Goal: Transaction & Acquisition: Obtain resource

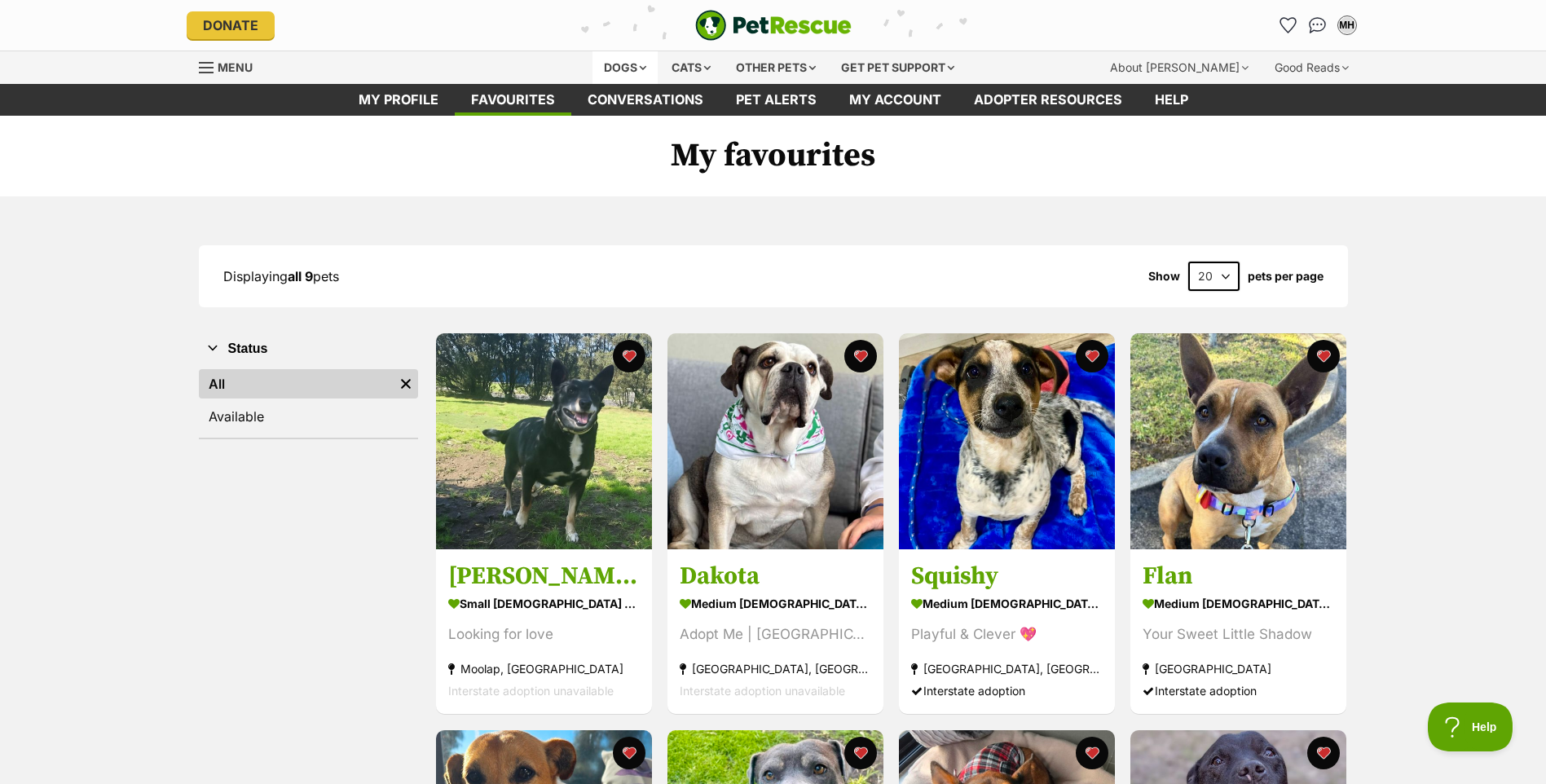
click at [626, 66] on div "Dogs" at bounding box center [624, 68] width 65 height 33
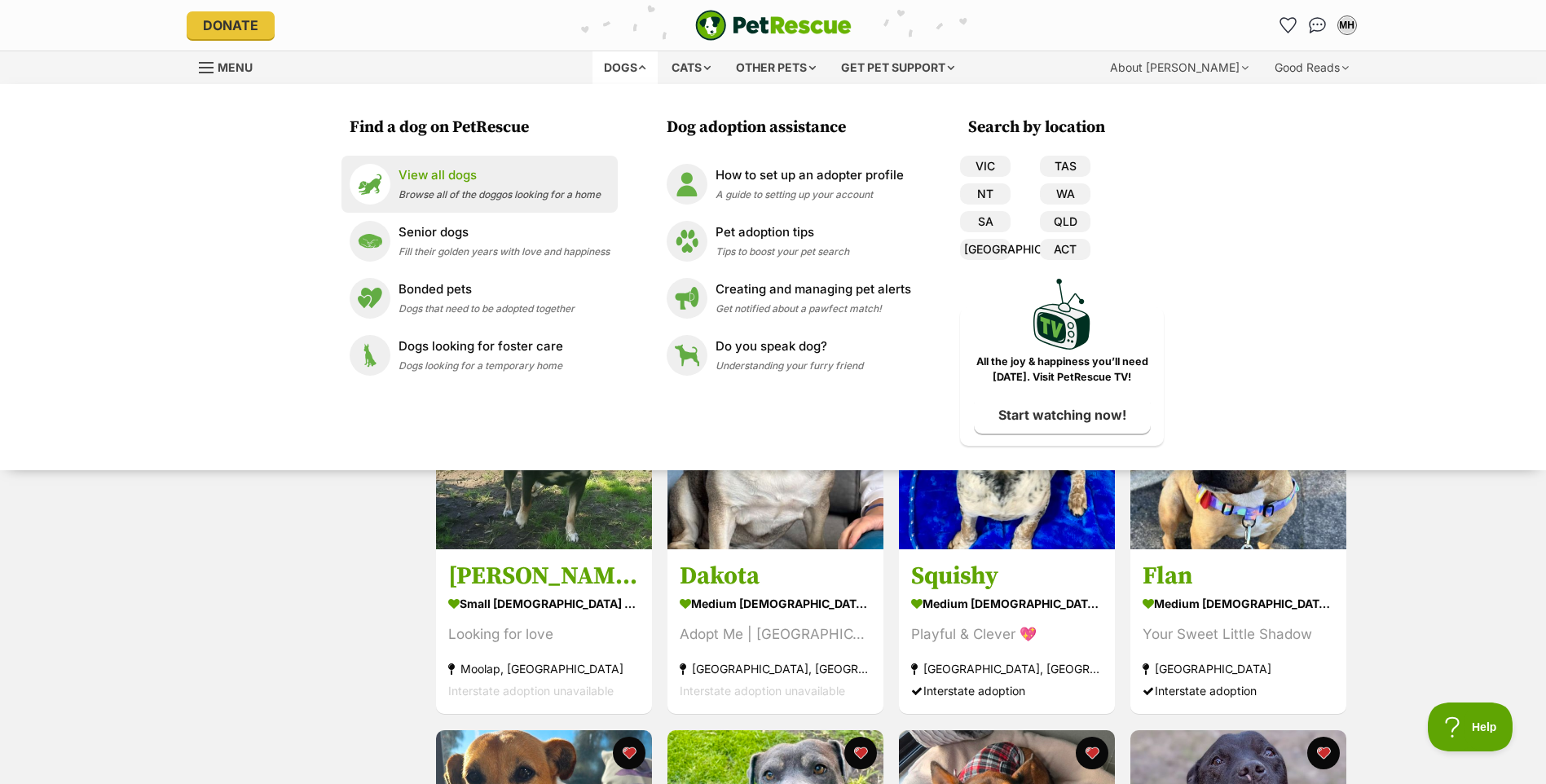
click at [434, 188] on span "Browse all of the doggos looking for a home" at bounding box center [499, 194] width 202 height 12
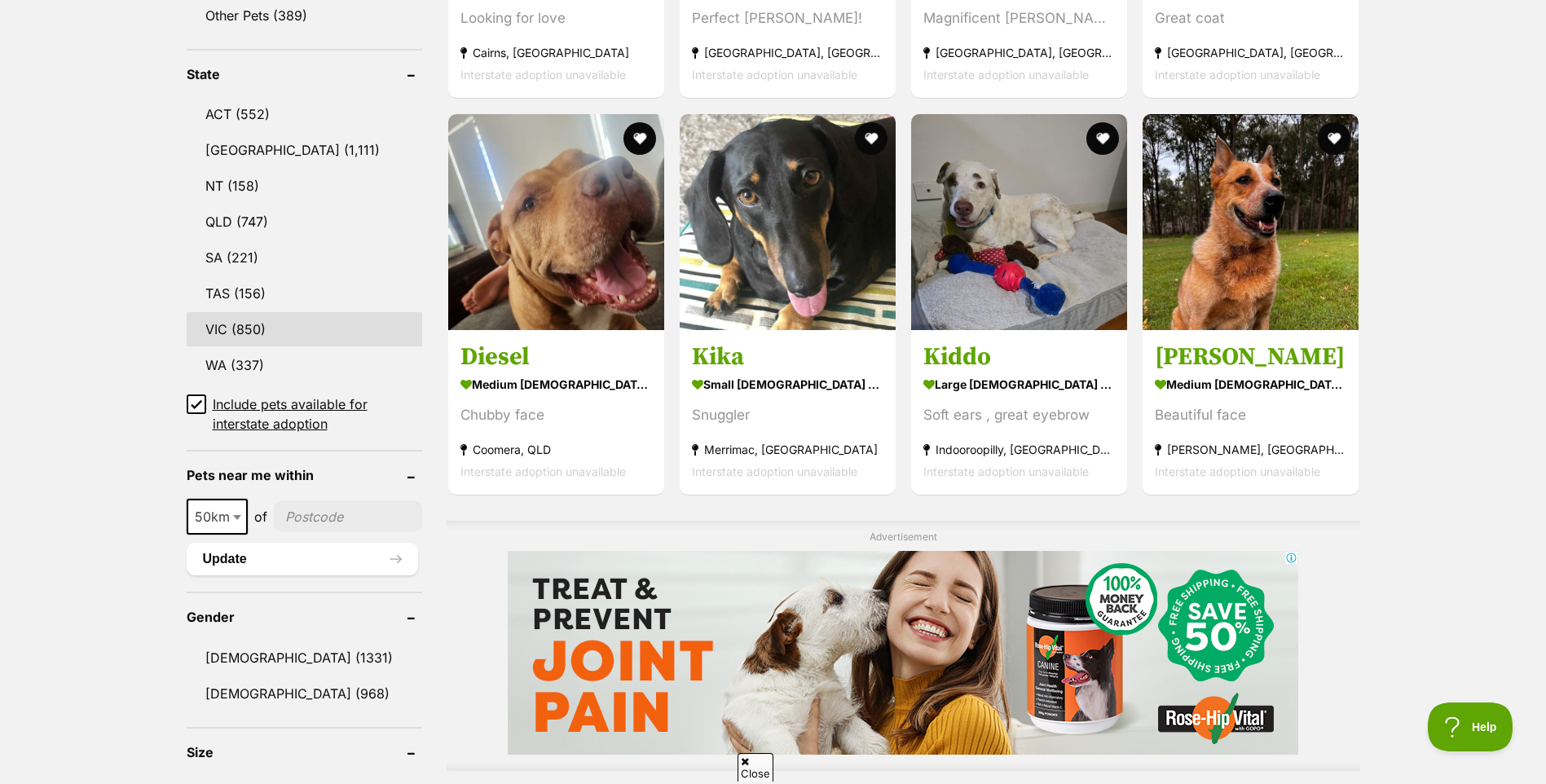
click at [248, 319] on link "VIC (850)" at bounding box center [304, 329] width 235 height 34
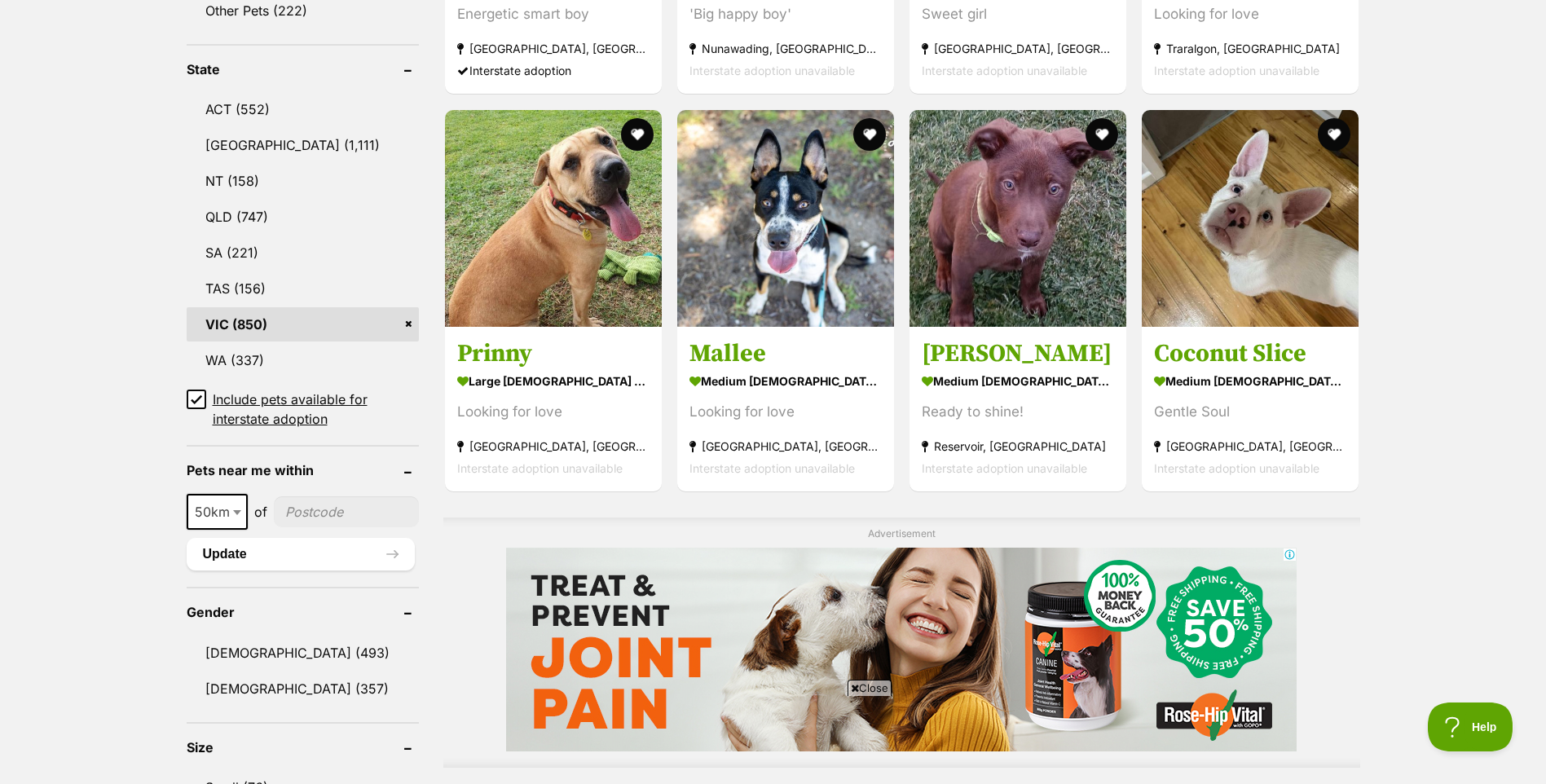
click at [194, 400] on icon at bounding box center [197, 400] width 9 height 8
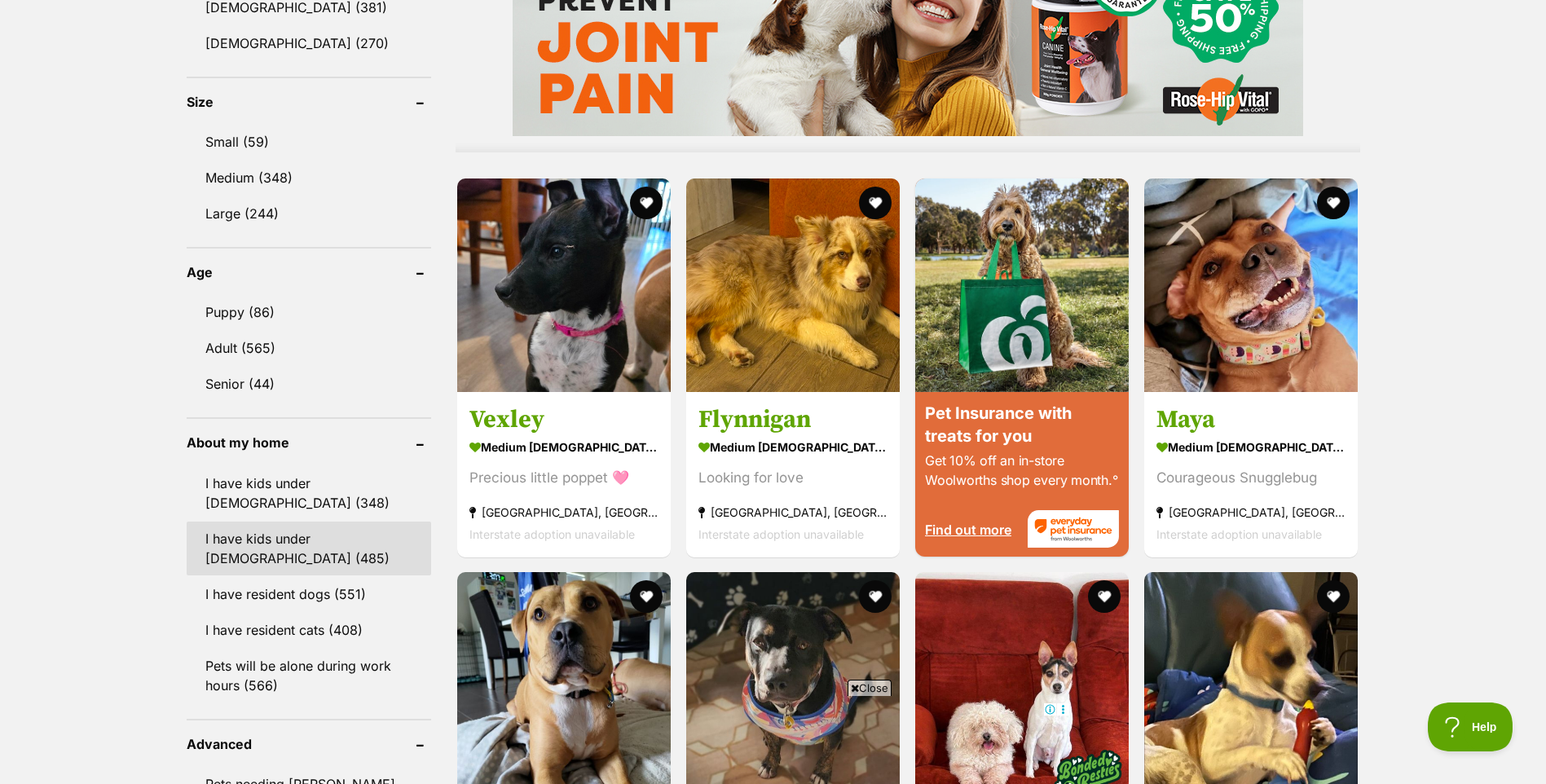
click at [377, 533] on link "I have kids under 12 years old (485)" at bounding box center [308, 548] width 245 height 54
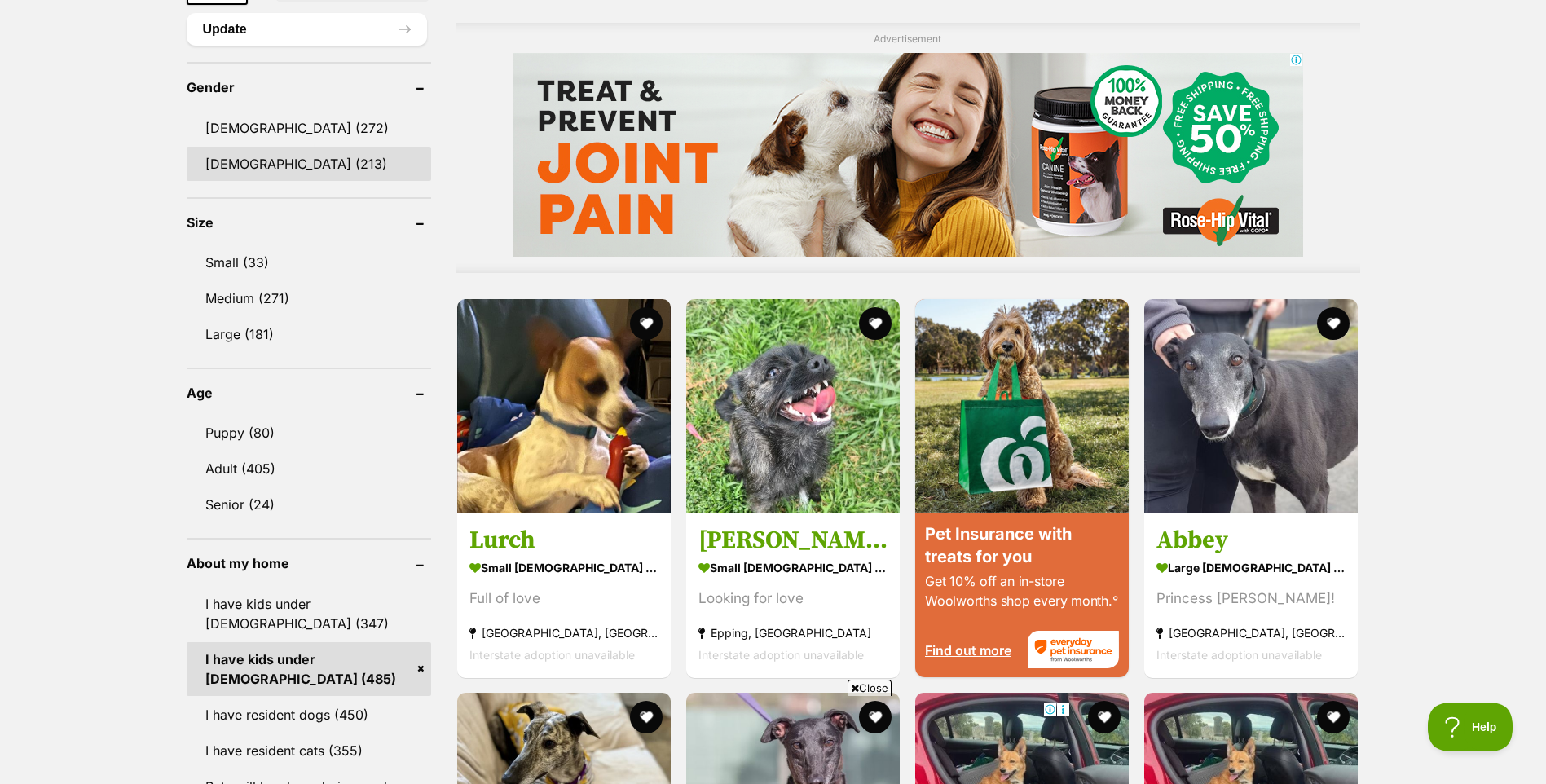
click at [275, 161] on link "[DEMOGRAPHIC_DATA] (213)" at bounding box center [308, 164] width 245 height 34
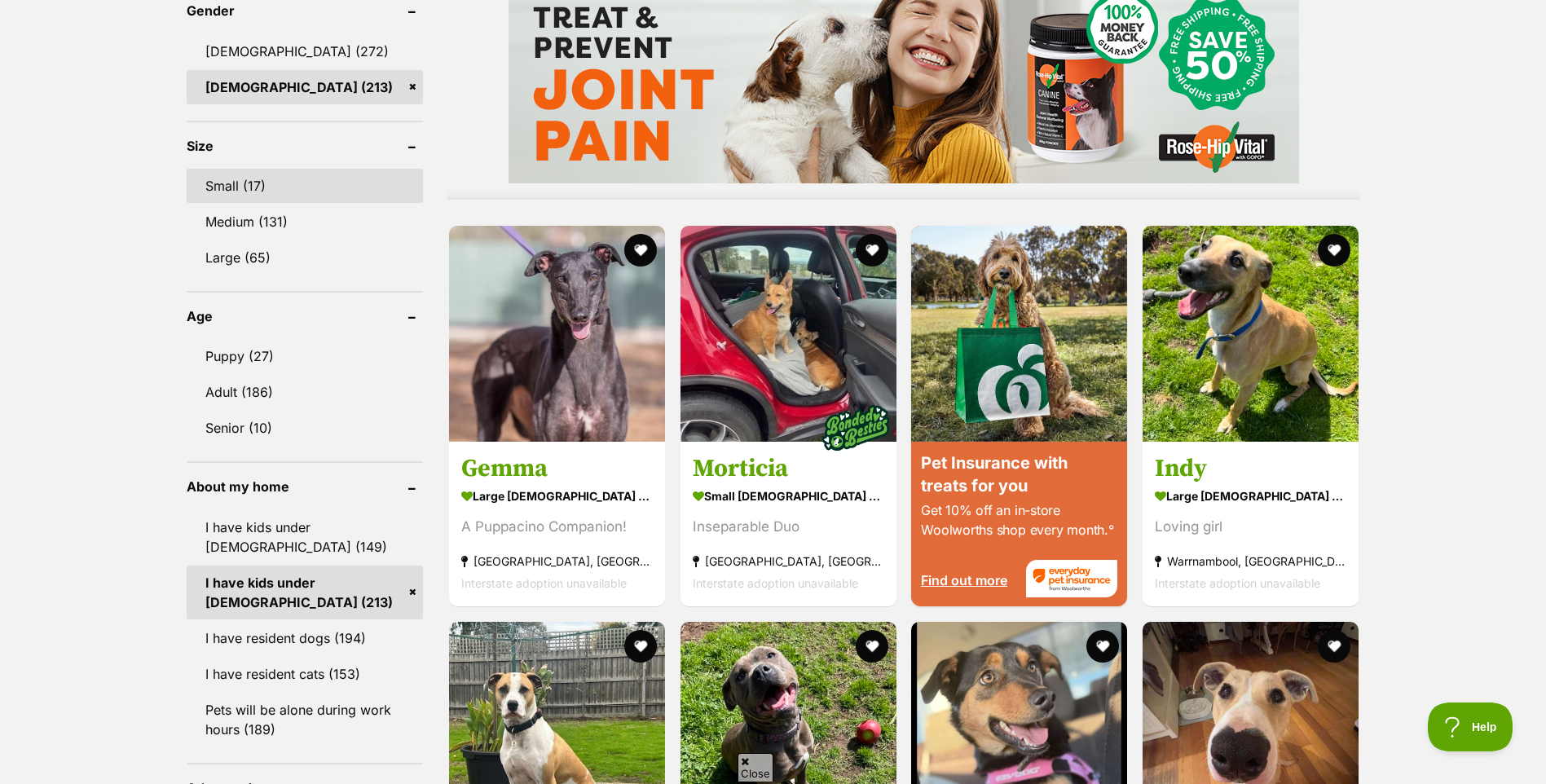
click at [254, 182] on link "Small (17)" at bounding box center [304, 185] width 236 height 34
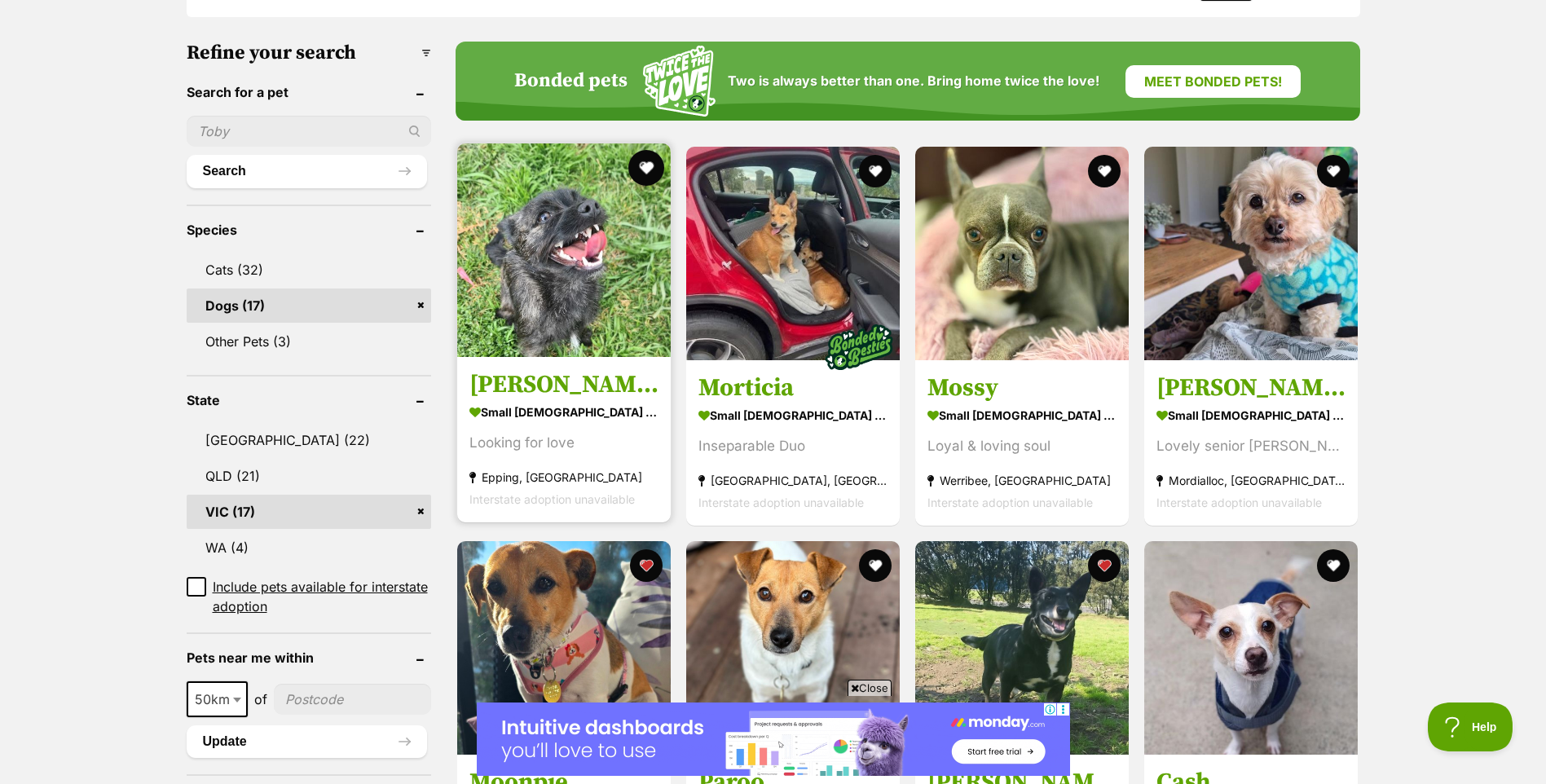
click at [638, 164] on button "favourite" at bounding box center [646, 167] width 36 height 36
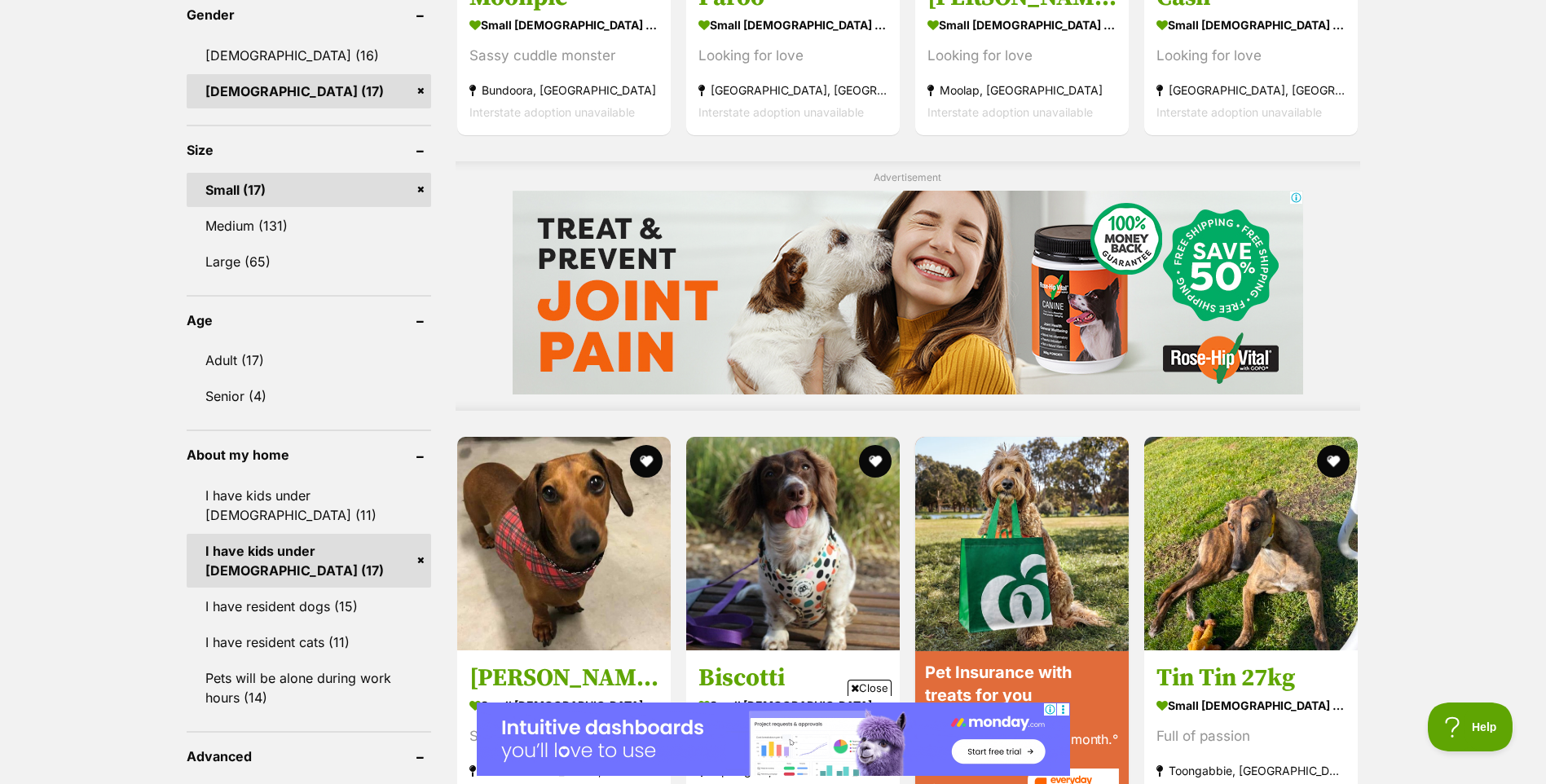
scroll to position [1168, 0]
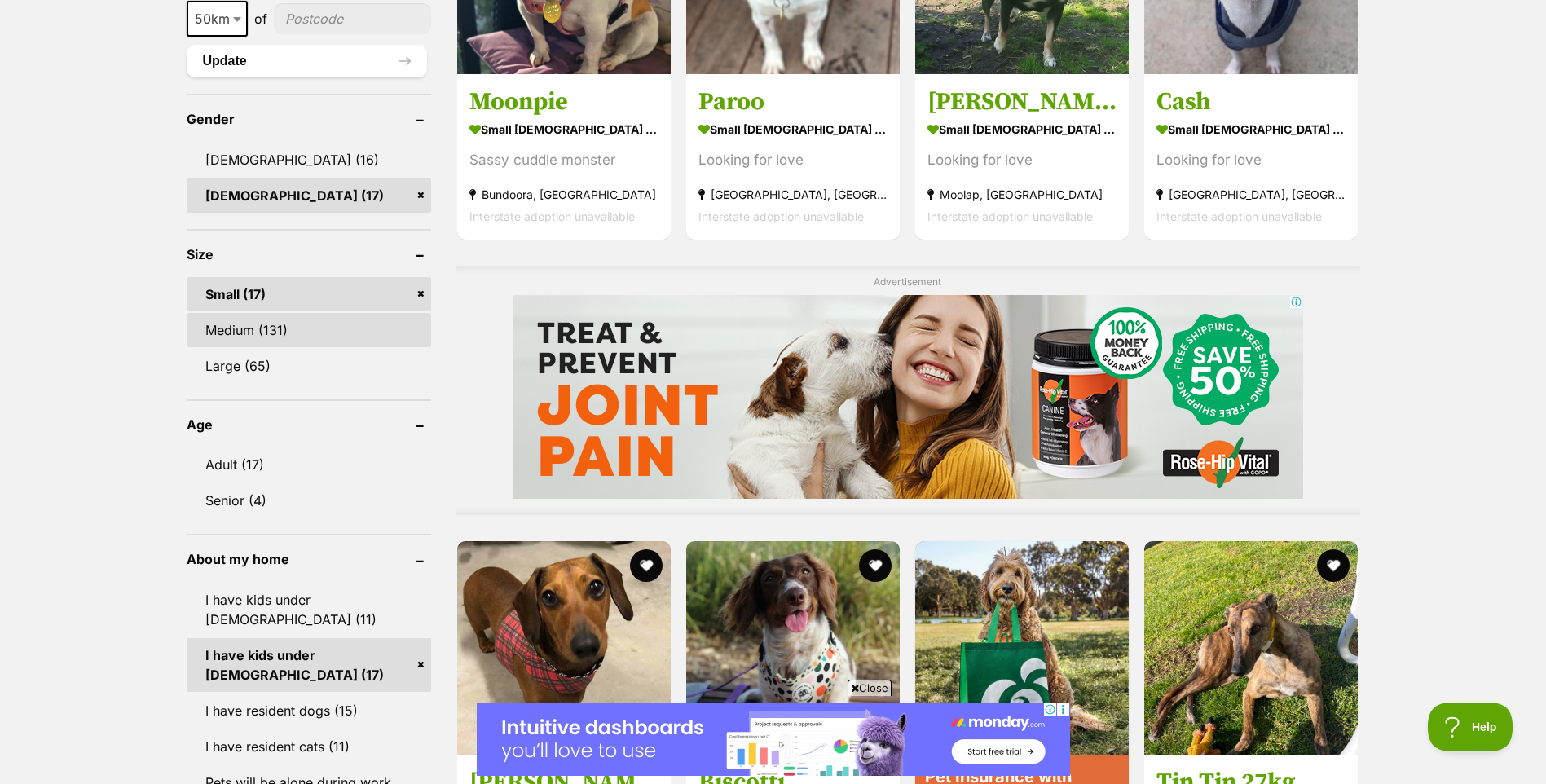
click at [284, 329] on link "Medium (131)" at bounding box center [308, 330] width 245 height 34
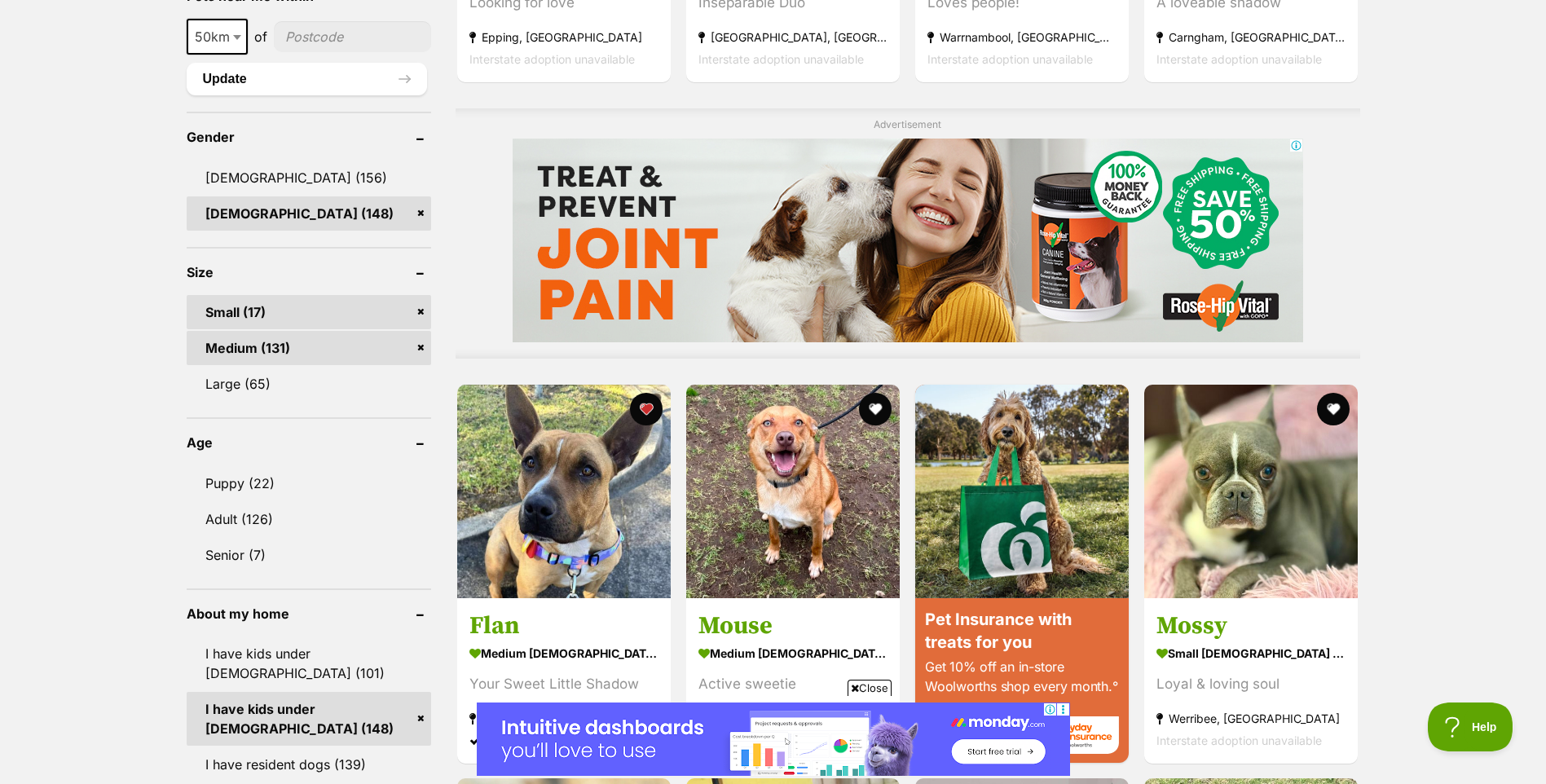
click at [418, 308] on link "Small (17)" at bounding box center [308, 312] width 245 height 34
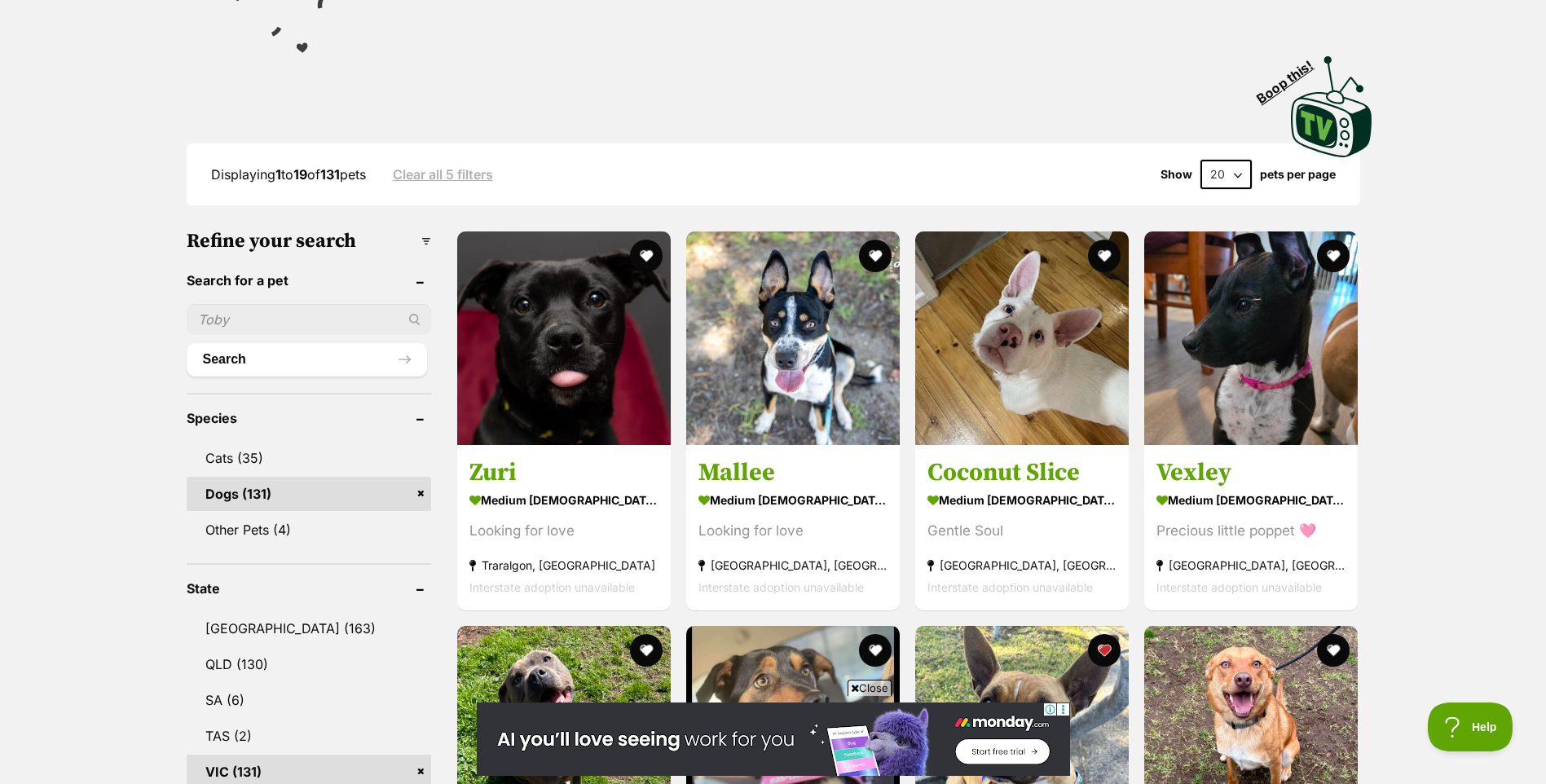
scroll to position [326, 0]
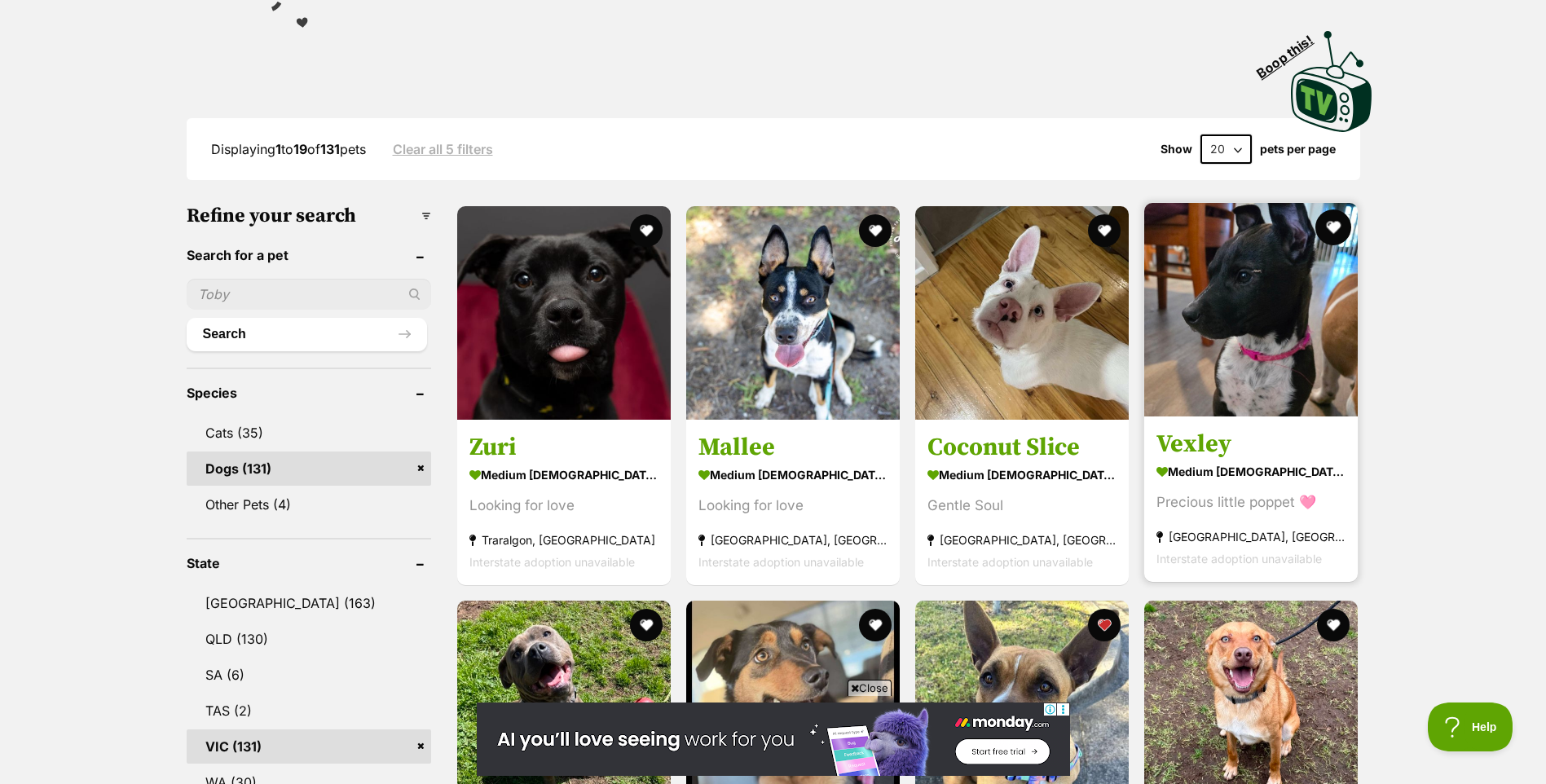
click at [1334, 222] on button "favourite" at bounding box center [1333, 227] width 36 height 36
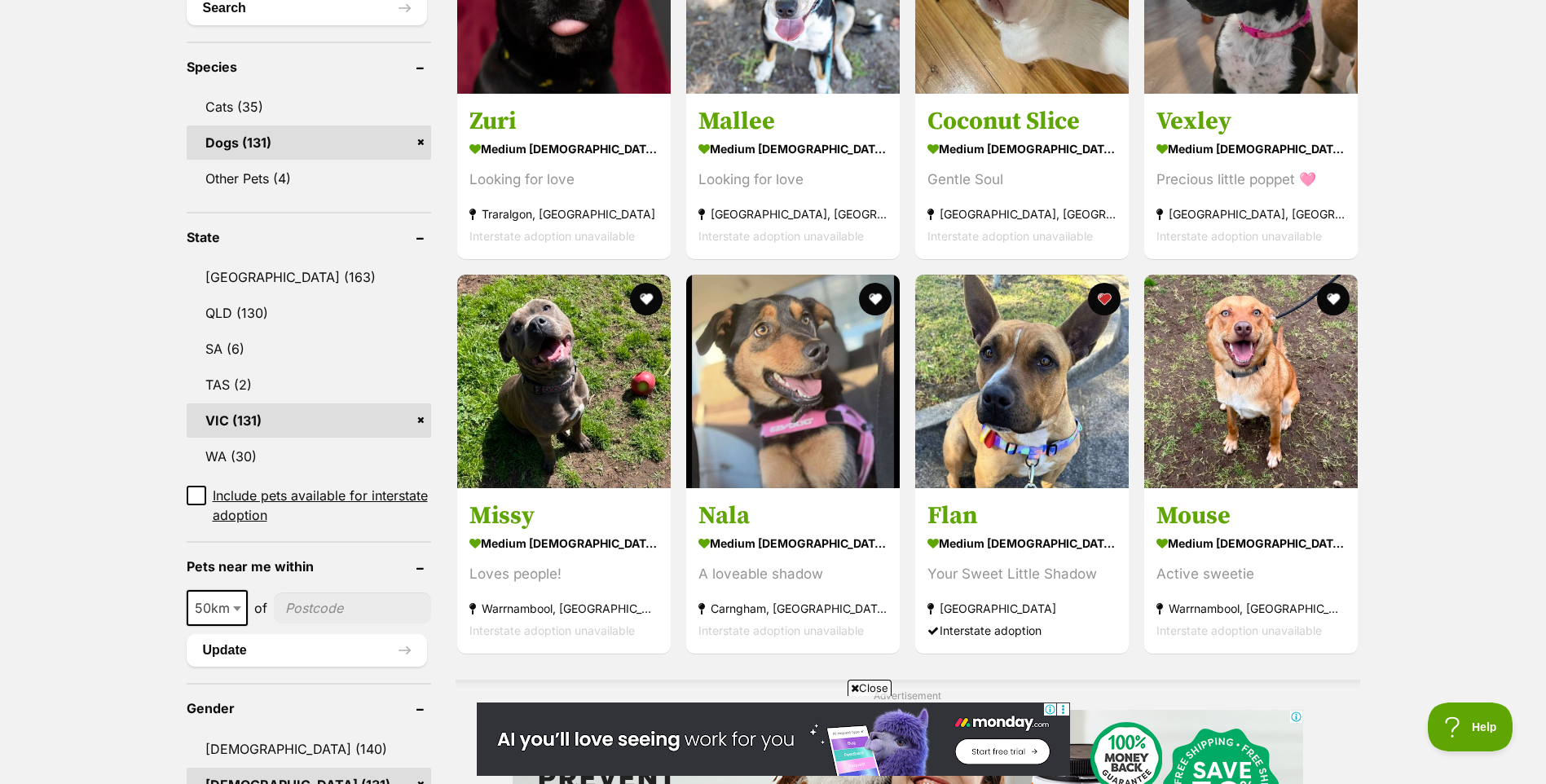
scroll to position [733, 0]
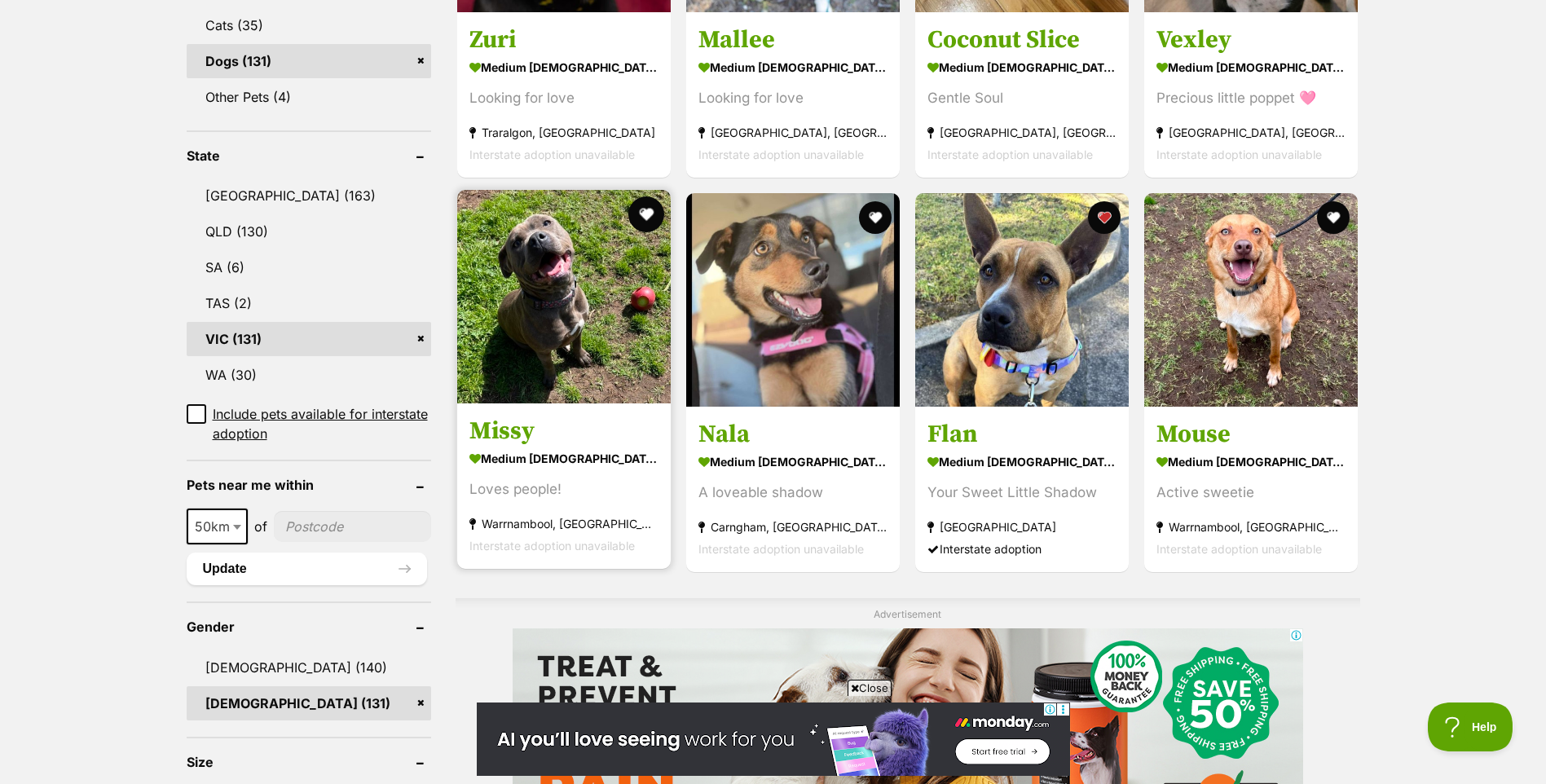
click at [645, 212] on button "favourite" at bounding box center [646, 214] width 36 height 36
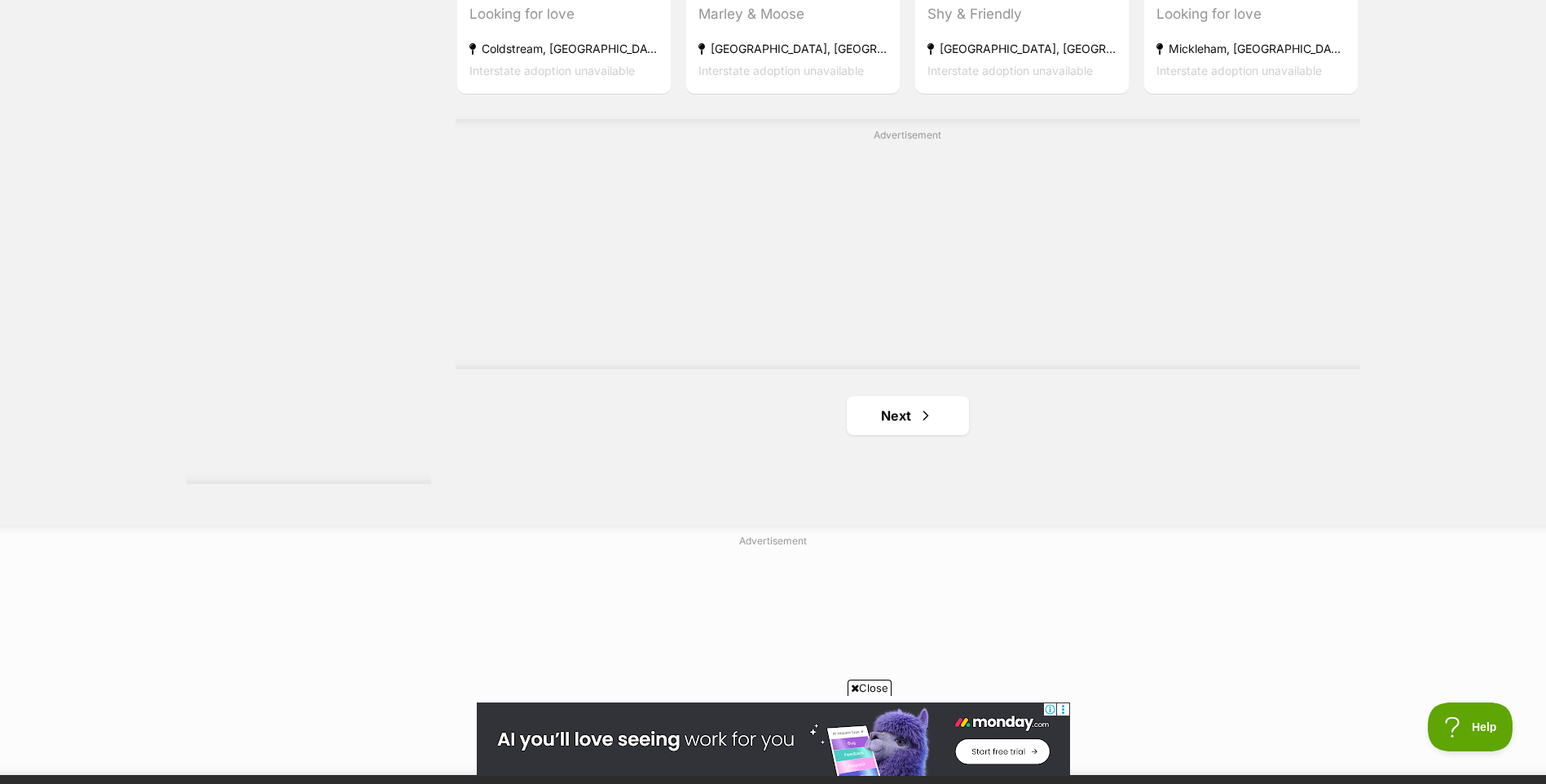
scroll to position [2851, 0]
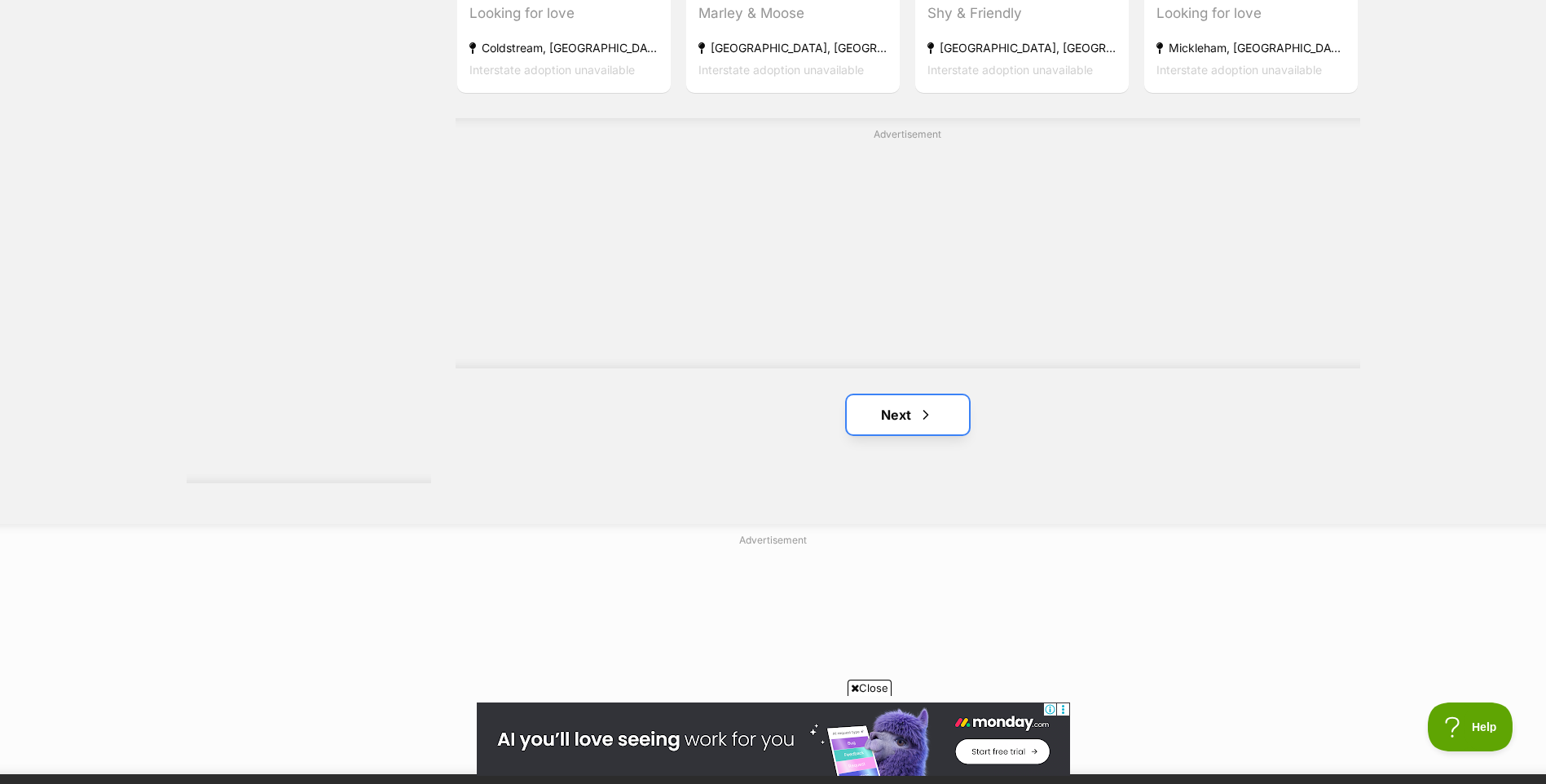
click at [879, 424] on link "Next" at bounding box center [907, 415] width 122 height 39
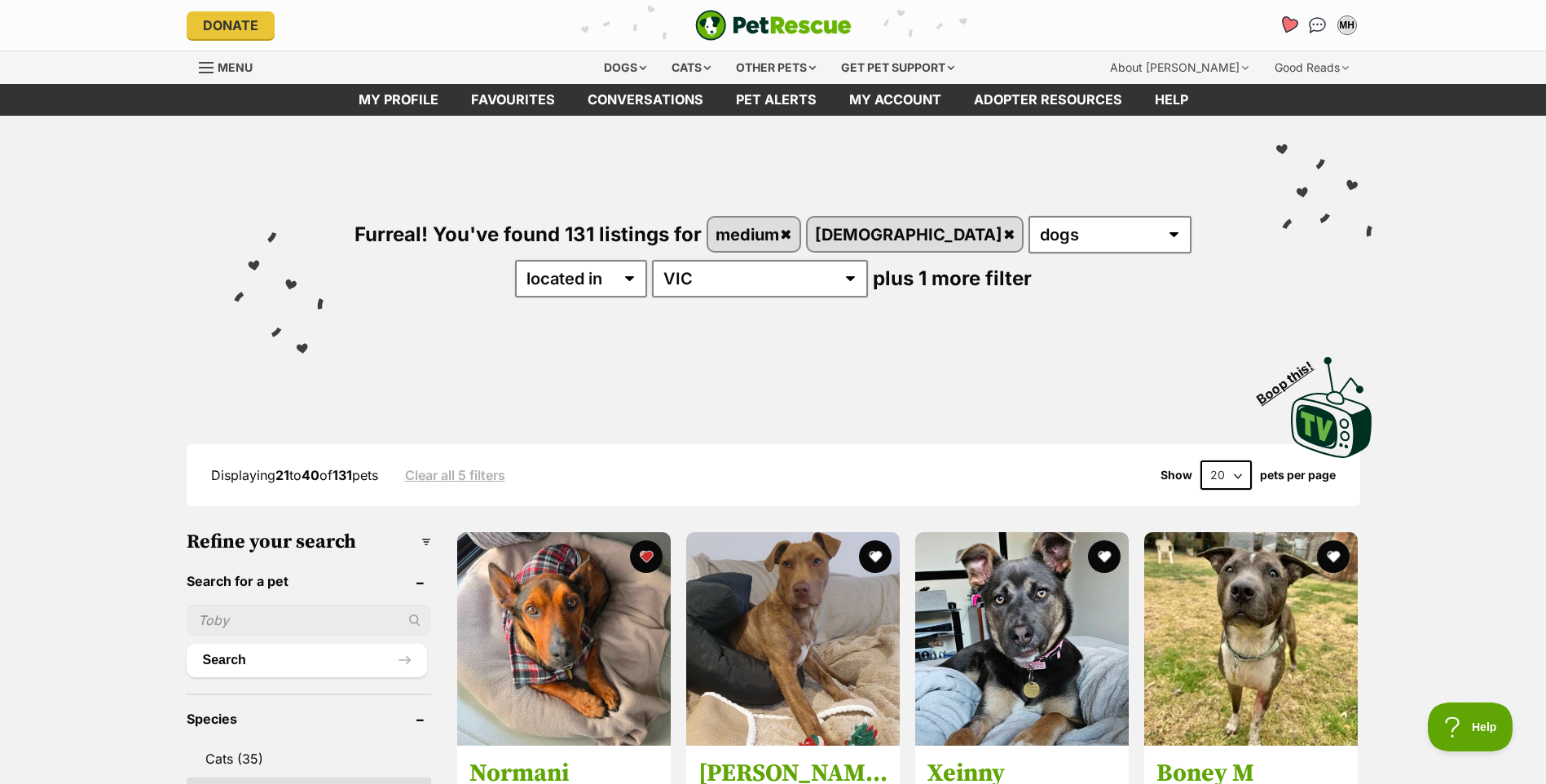
click at [1291, 27] on icon "Favourites" at bounding box center [1287, 24] width 20 height 19
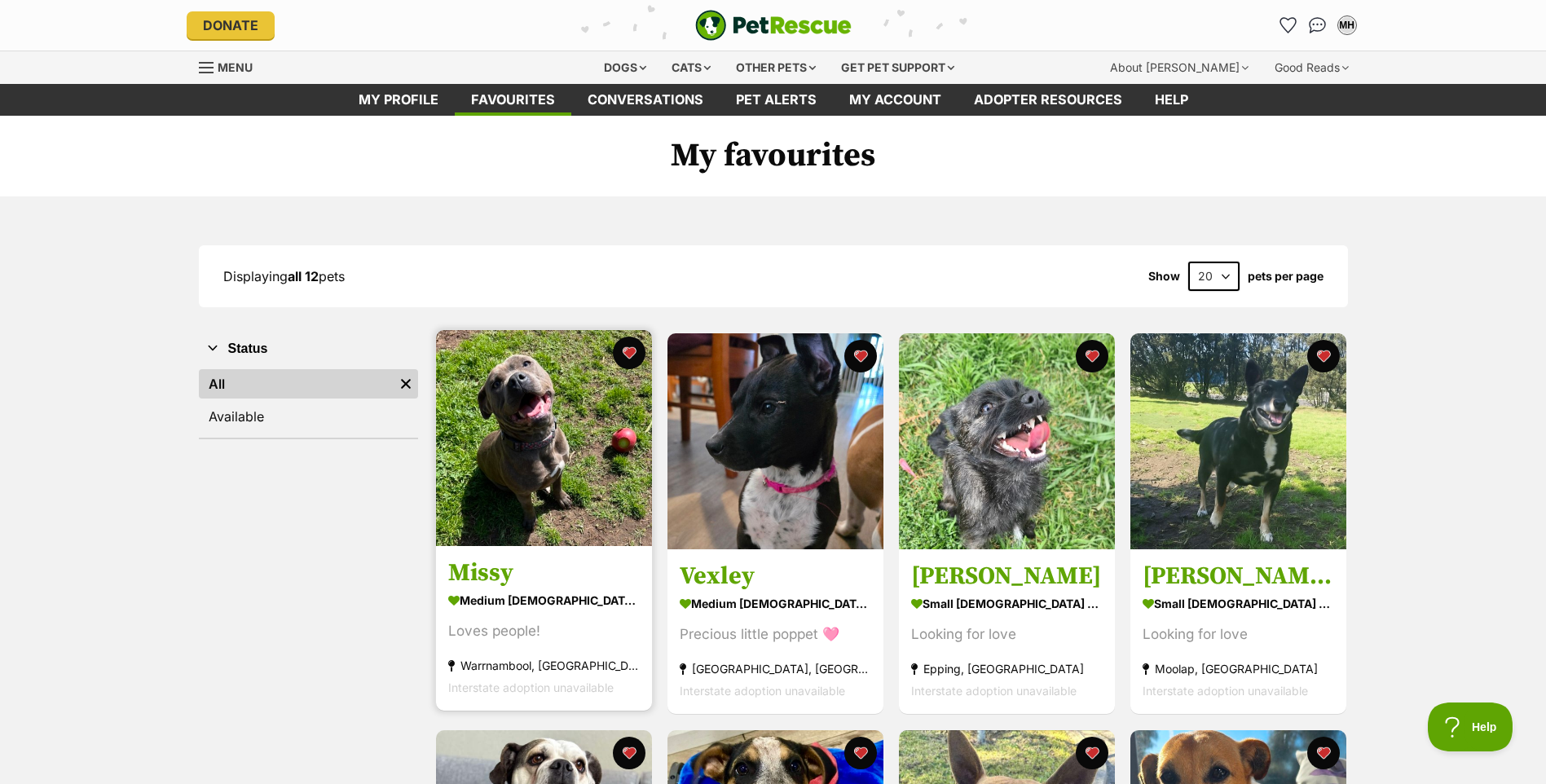
click at [510, 499] on img at bounding box center [544, 438] width 216 height 216
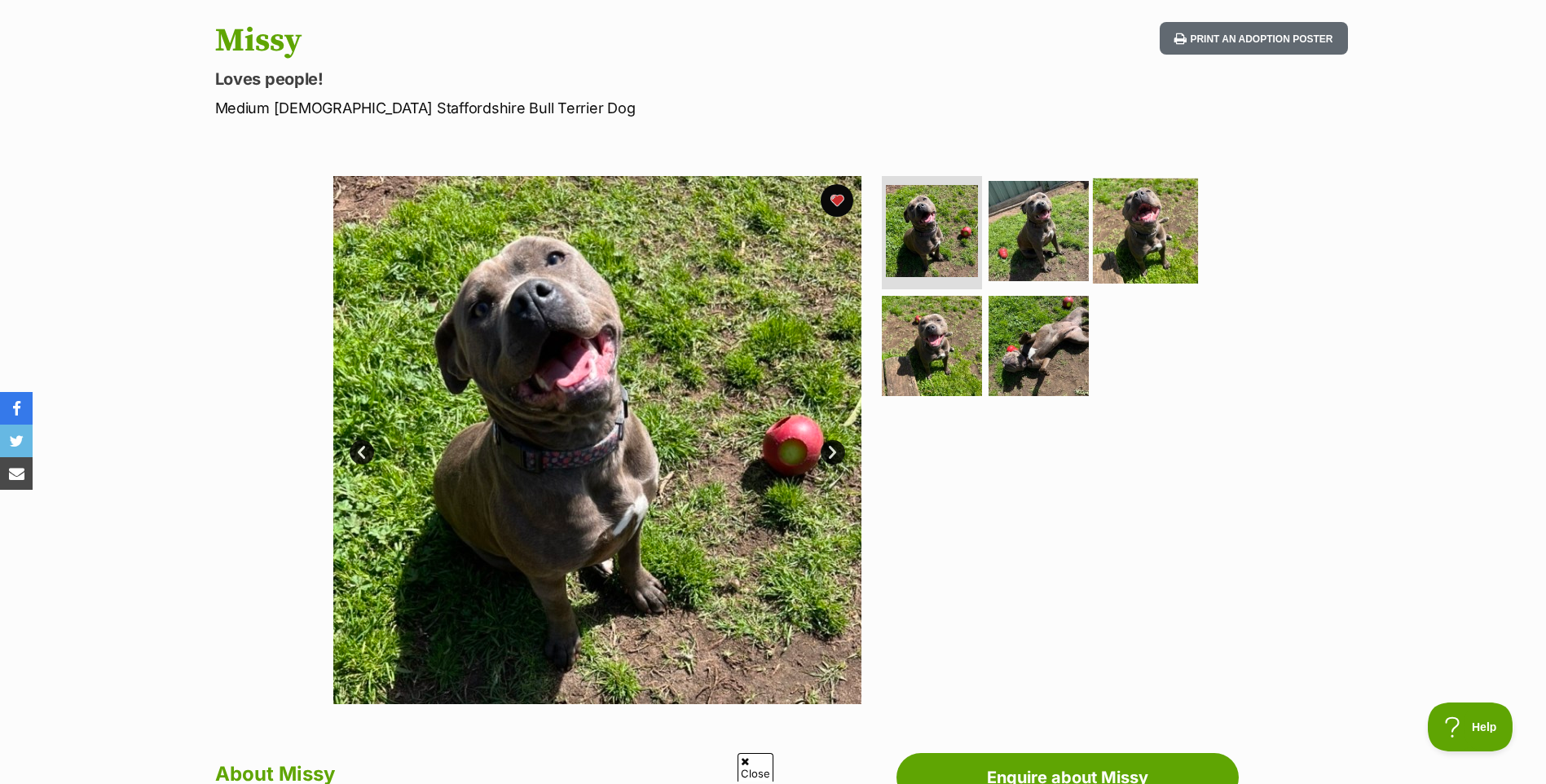
click at [1158, 243] on img at bounding box center [1145, 230] width 105 height 105
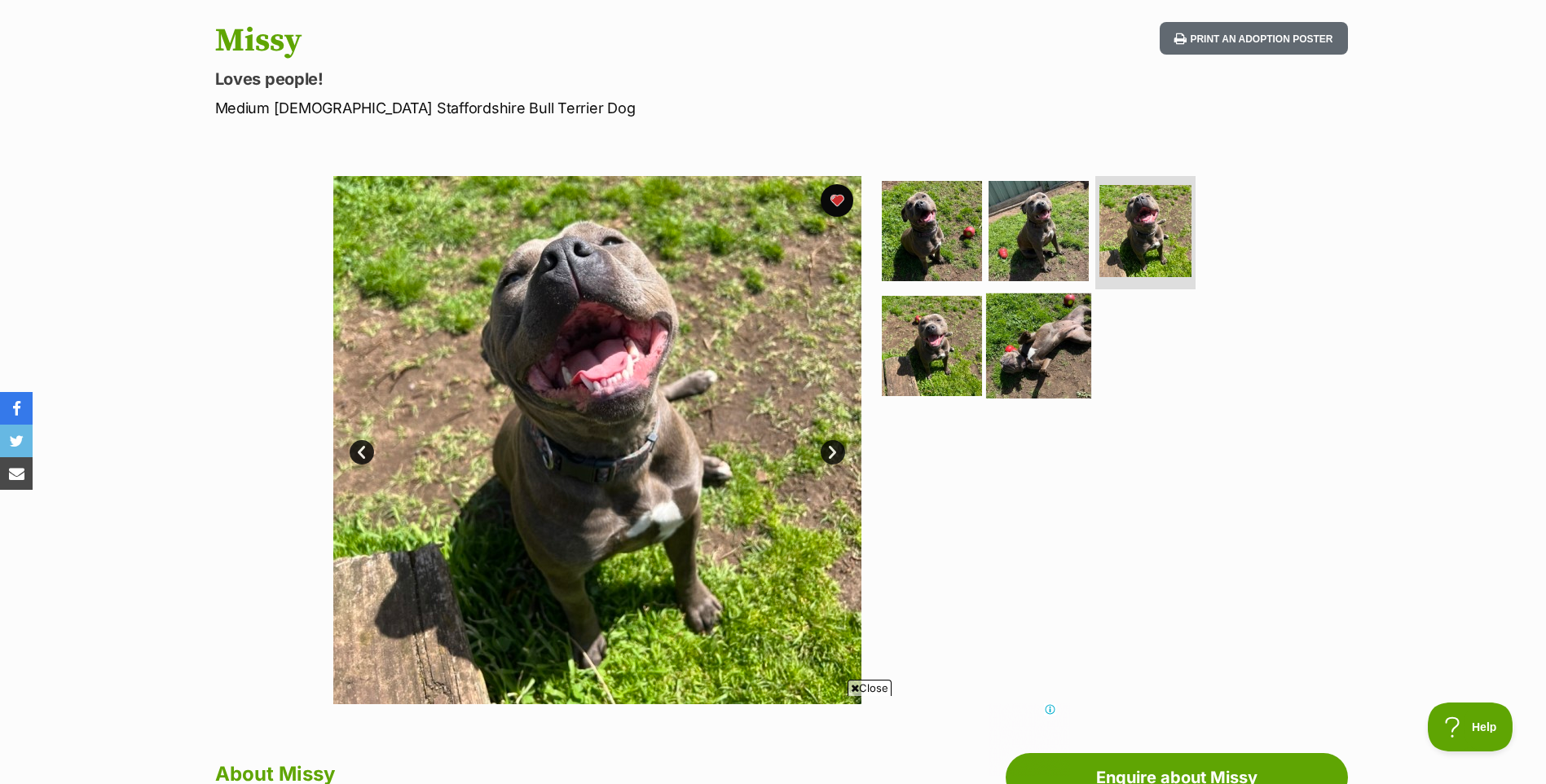
click at [1051, 367] on img at bounding box center [1039, 346] width 105 height 105
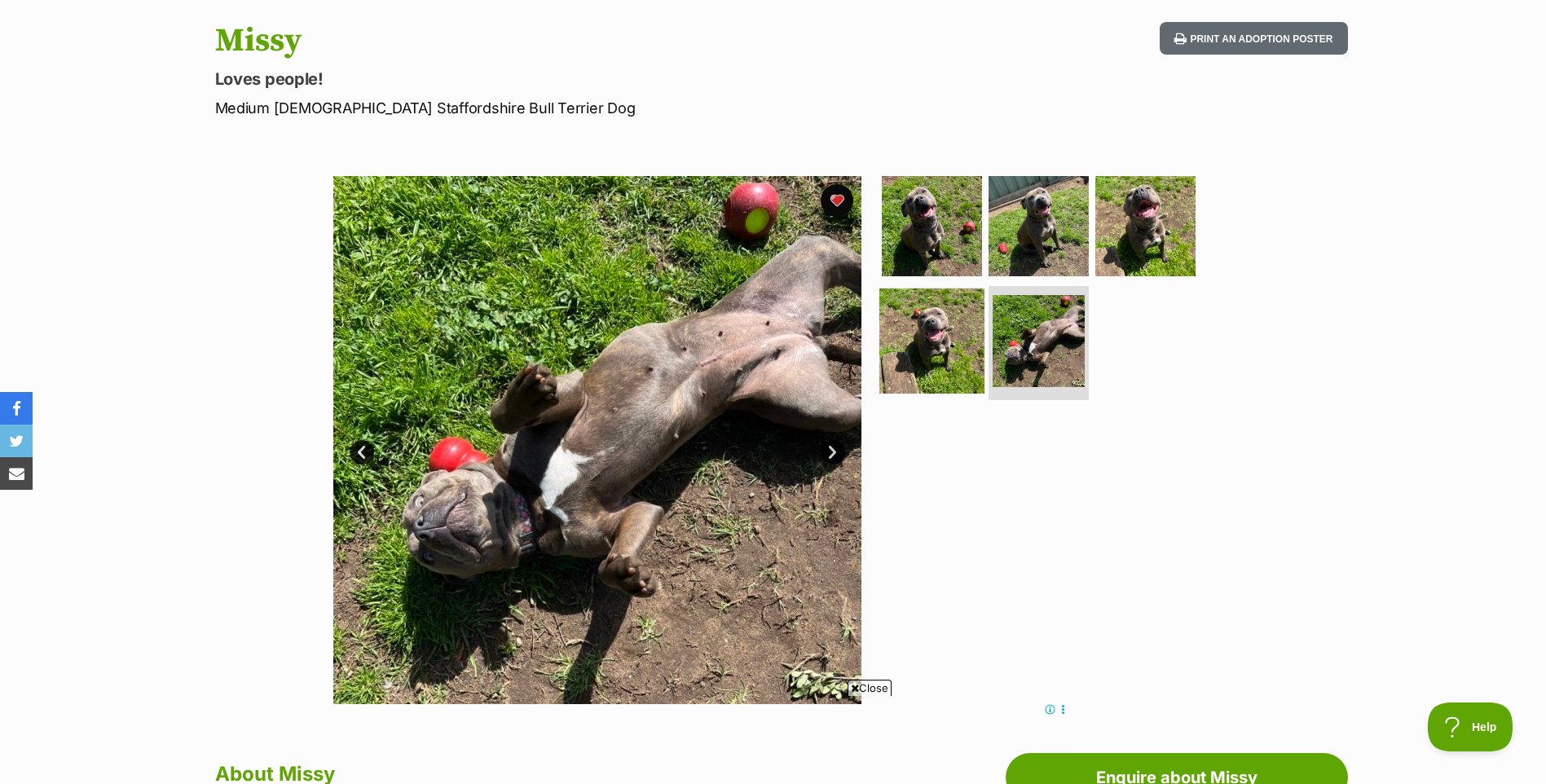
click at [928, 334] on img at bounding box center [932, 341] width 105 height 105
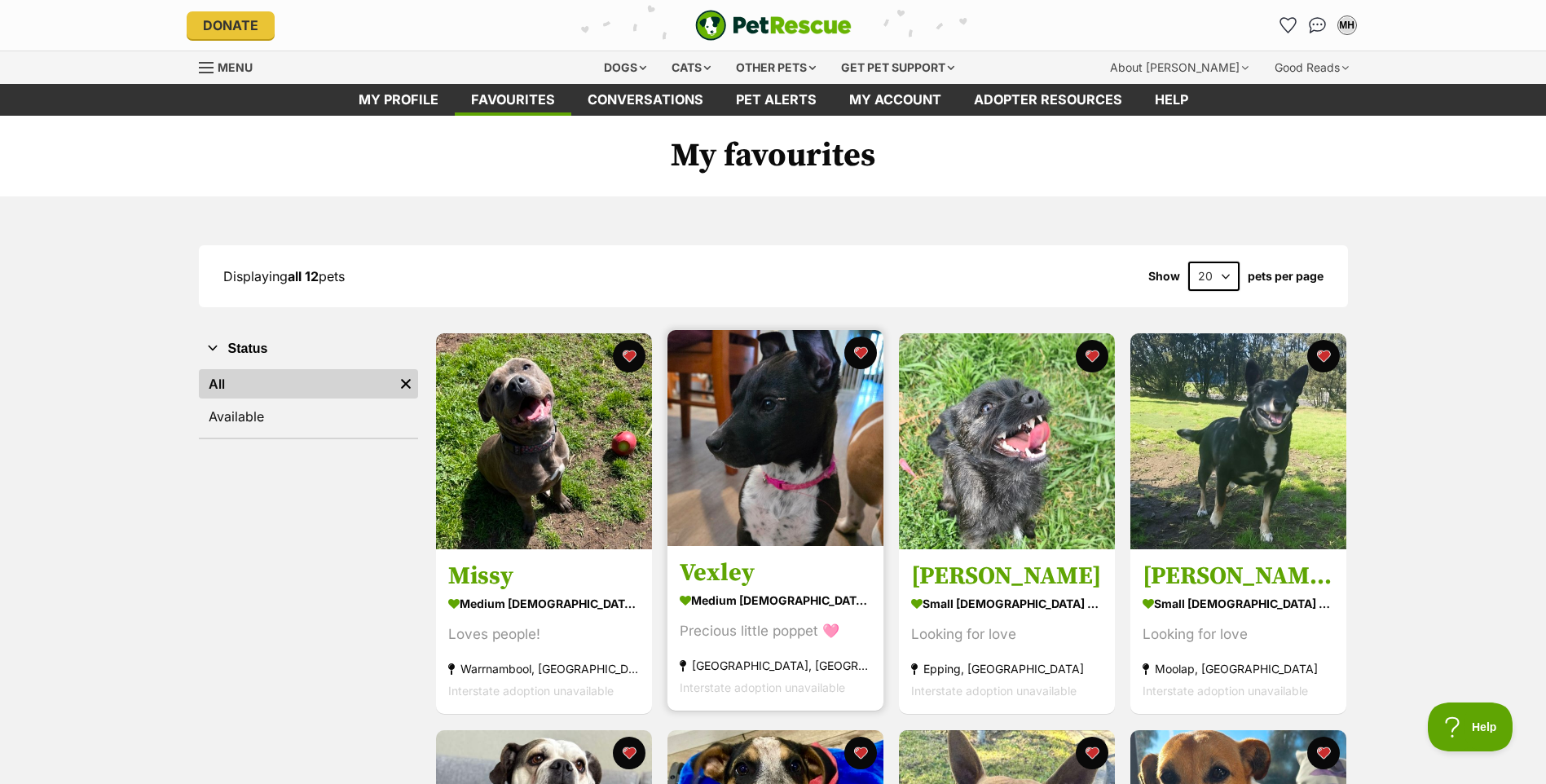
click at [734, 461] on img at bounding box center [776, 438] width 216 height 216
click at [858, 351] on button "favourite" at bounding box center [860, 353] width 36 height 36
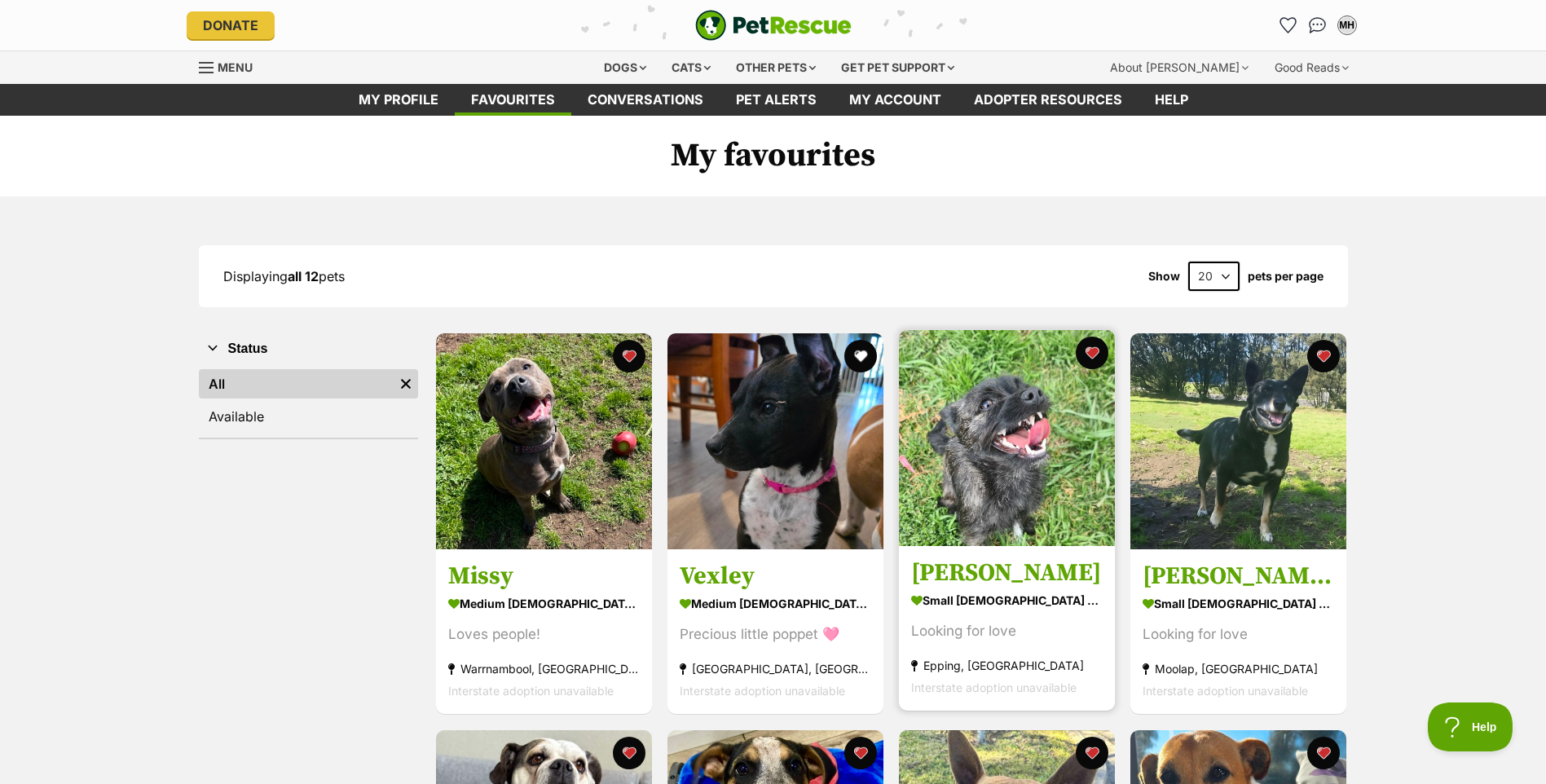
click at [1018, 494] on img at bounding box center [1007, 438] width 216 height 216
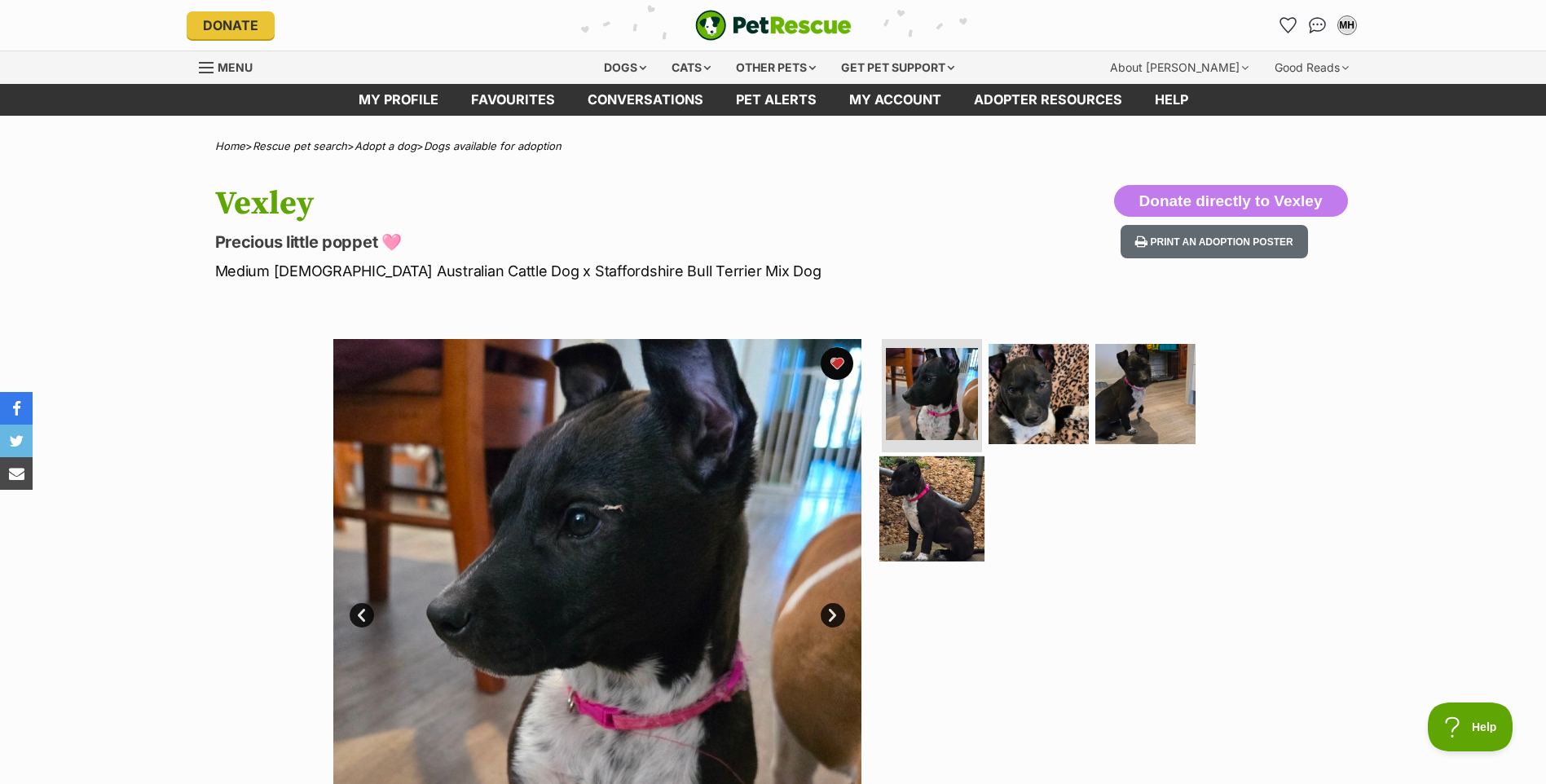
click at [926, 525] on img at bounding box center [932, 509] width 105 height 105
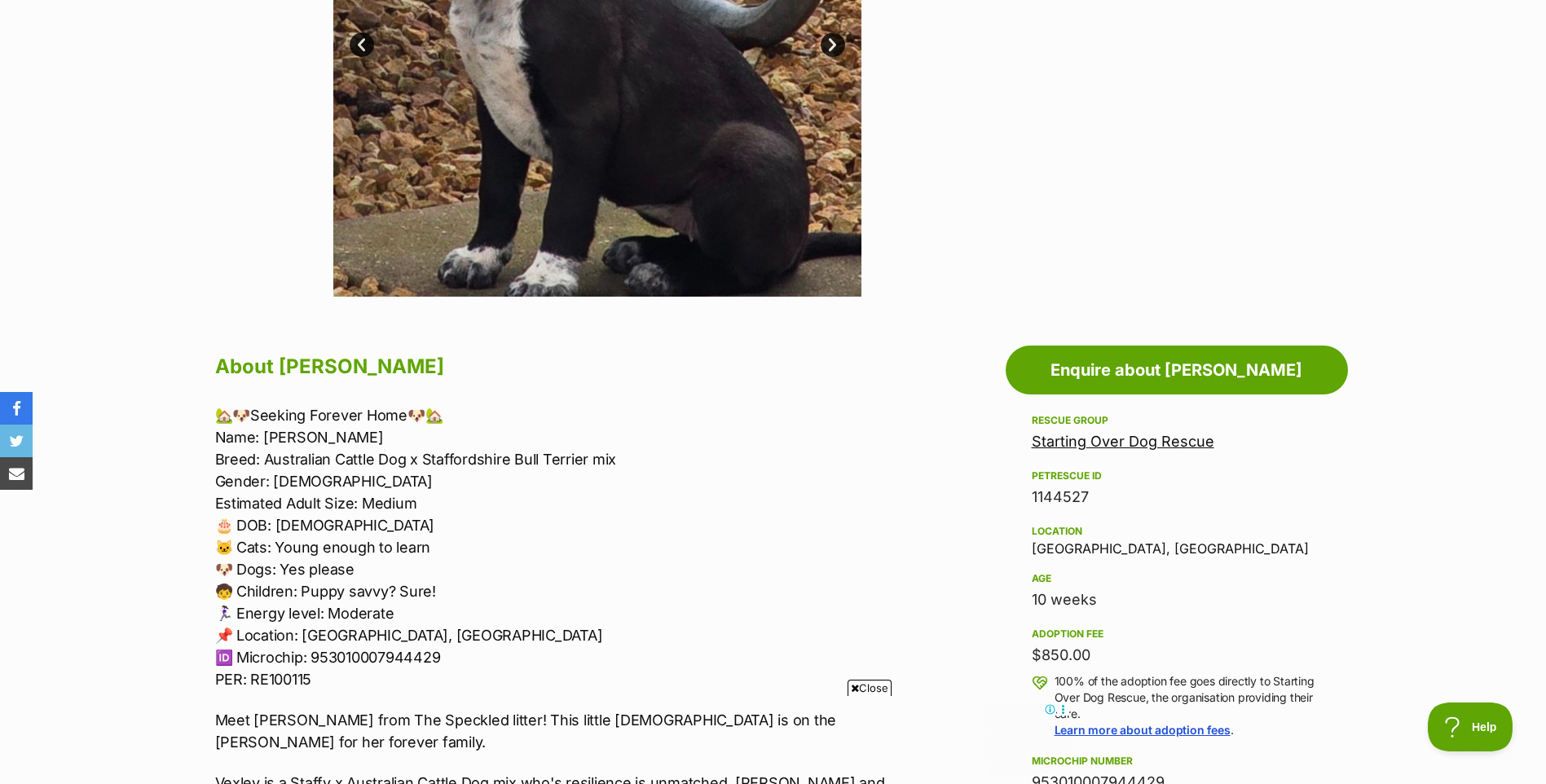
scroll to position [651, 0]
